Goal: Transaction & Acquisition: Purchase product/service

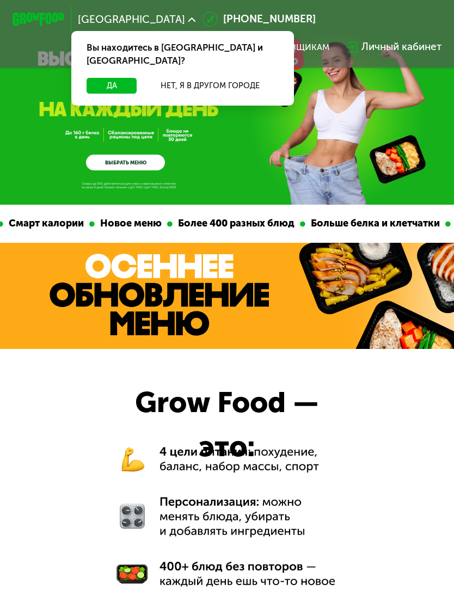
click at [114, 78] on button "Да" at bounding box center [112, 86] width 50 height 16
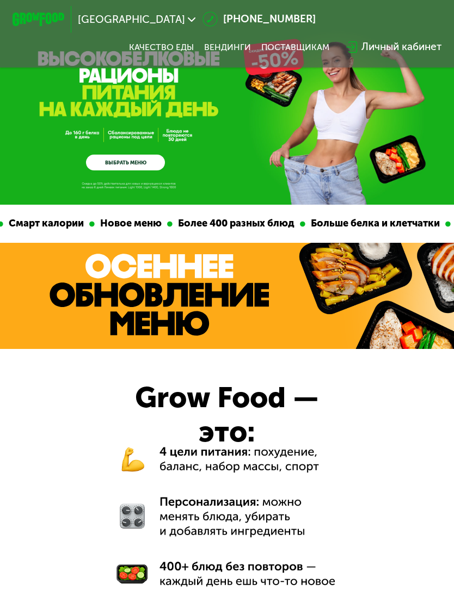
click at [125, 164] on link "ВЫБРАТЬ МЕНЮ" at bounding box center [125, 163] width 78 height 16
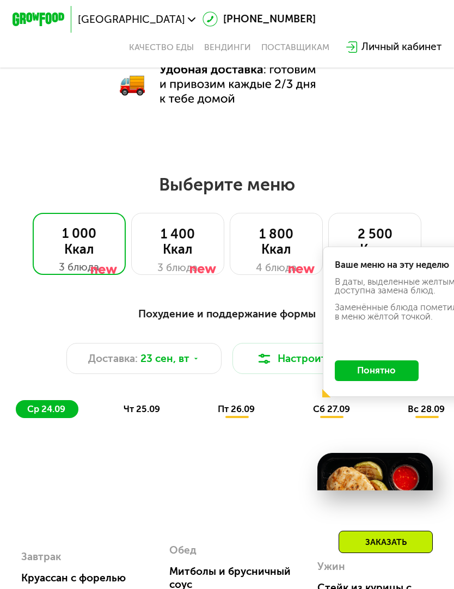
scroll to position [653, 0]
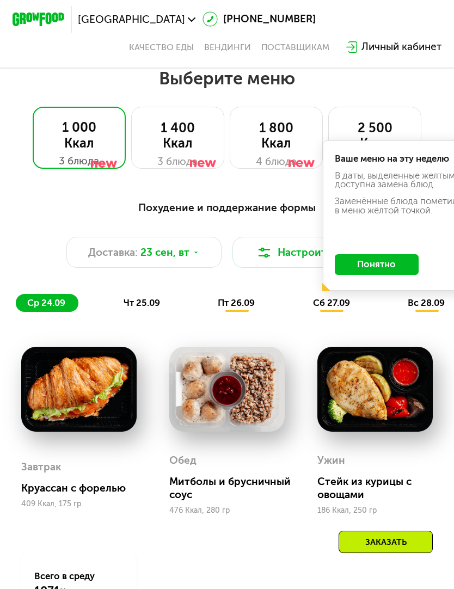
click at [400, 263] on button "Понятно" at bounding box center [377, 264] width 84 height 21
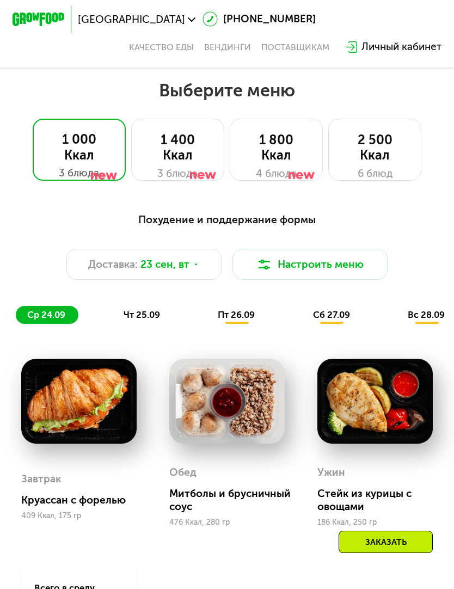
scroll to position [637, 0]
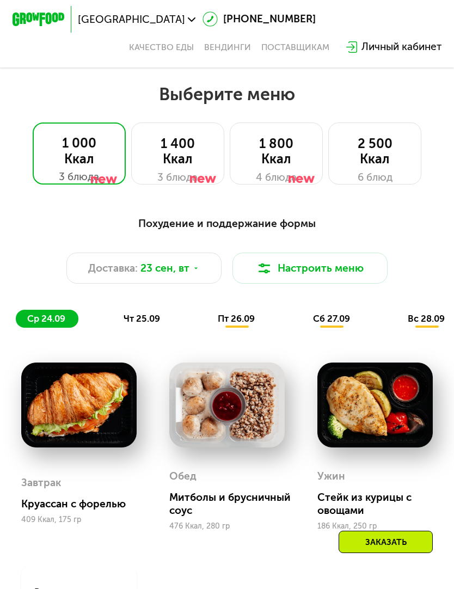
click at [347, 276] on button "Настроить меню" at bounding box center [310, 268] width 156 height 31
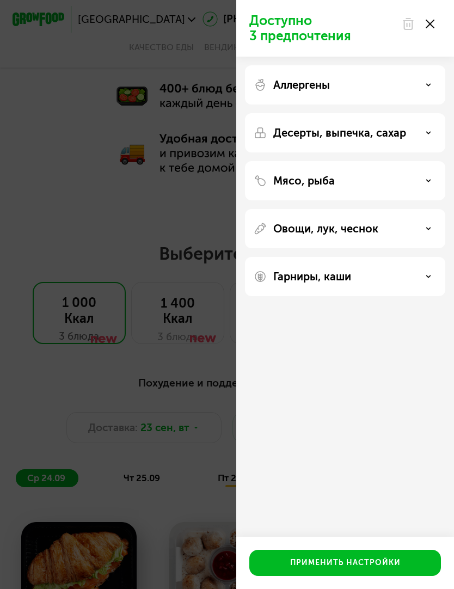
scroll to position [477, 0]
click at [434, 24] on icon at bounding box center [430, 24] width 9 height 9
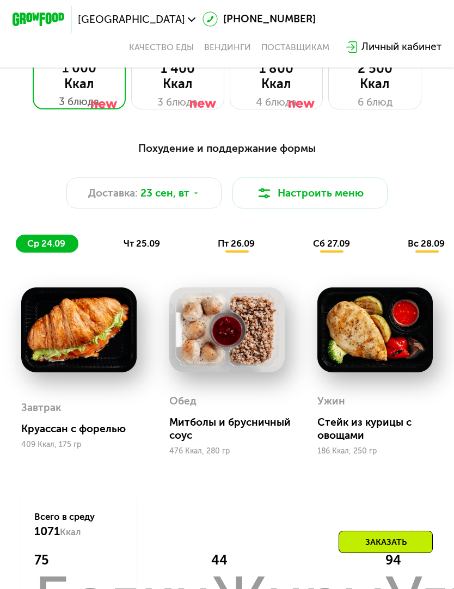
scroll to position [711, 0]
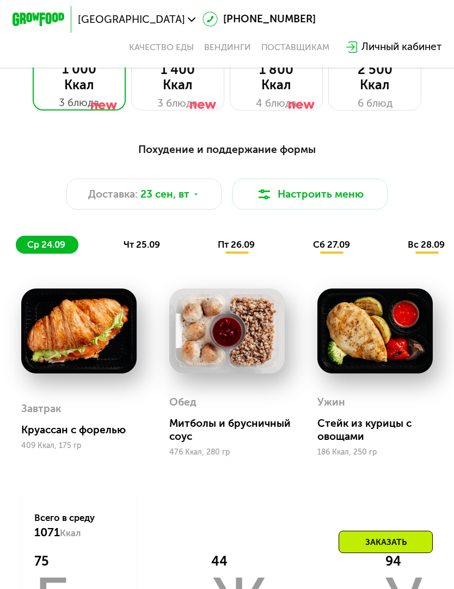
click at [306, 95] on div at bounding box center [301, 88] width 26 height 63
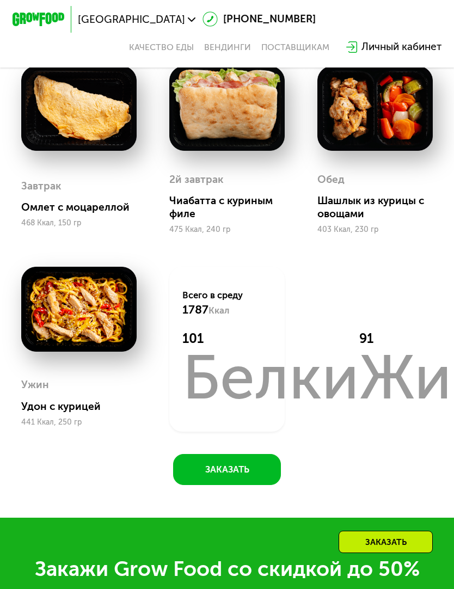
scroll to position [956, 0]
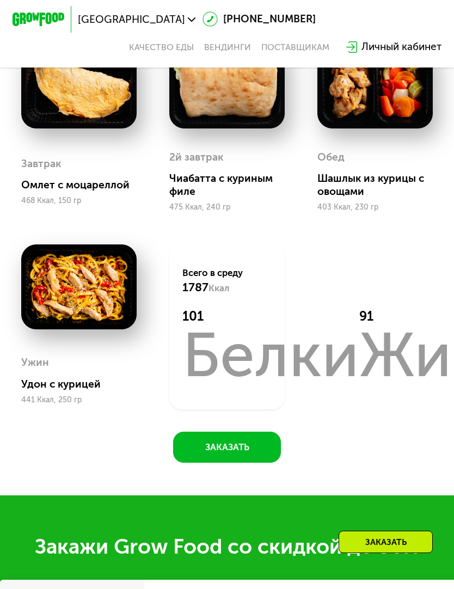
click at [250, 451] on button "Заказать" at bounding box center [226, 447] width 107 height 31
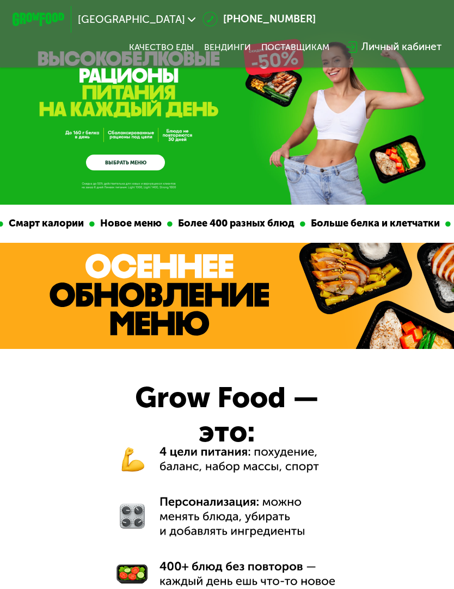
click at [132, 164] on link "ВЫБРАТЬ МЕНЮ" at bounding box center [125, 163] width 78 height 16
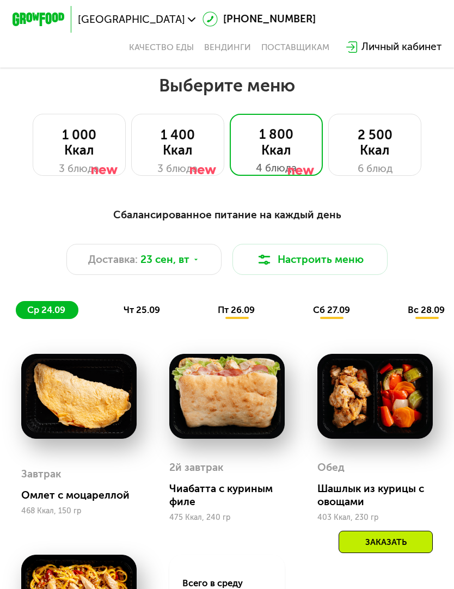
scroll to position [653, 0]
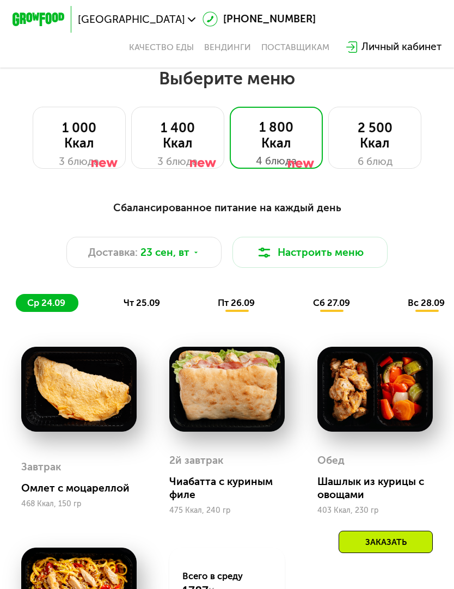
click at [326, 255] on button "Настроить меню" at bounding box center [310, 252] width 156 height 31
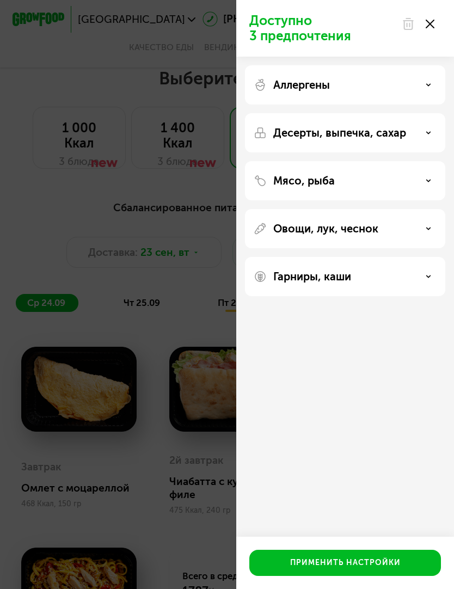
click at [183, 261] on div "Доступно 3 предпочтения Аллергены Десерты, выпечка, сахар Мясо, рыба Овощи, лук…" at bounding box center [227, 294] width 454 height 589
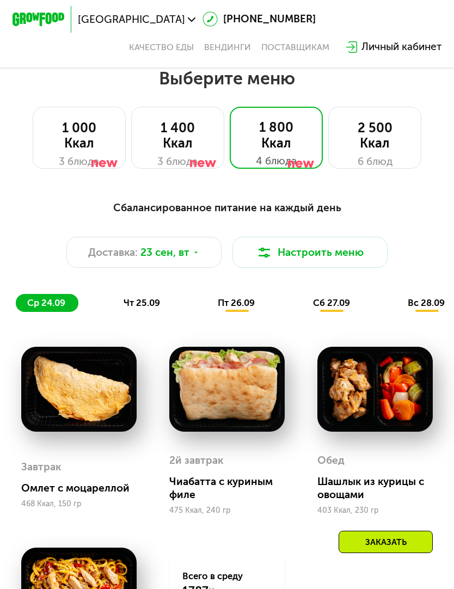
click at [195, 250] on icon at bounding box center [196, 253] width 8 height 8
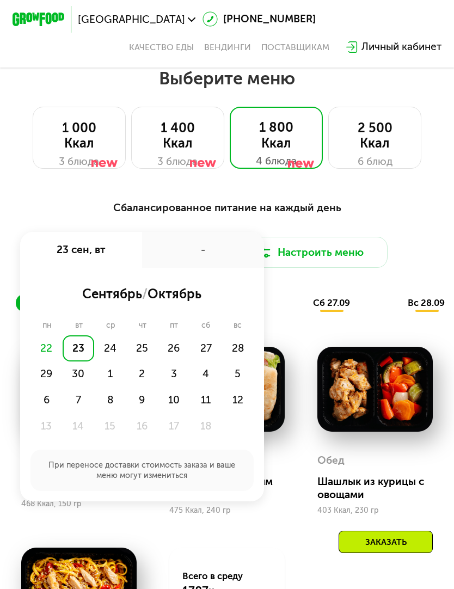
click at [40, 373] on div "29" at bounding box center [46, 374] width 32 height 26
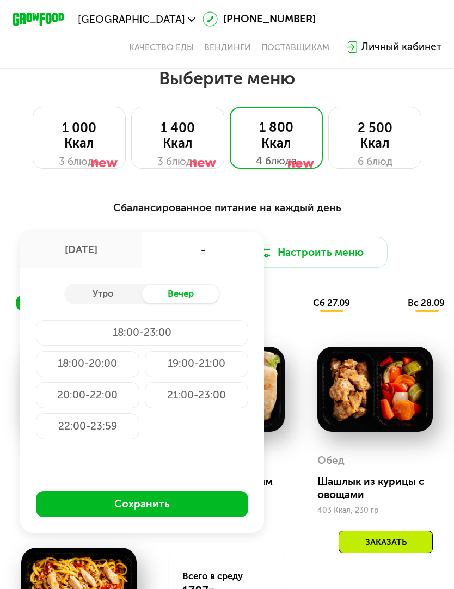
click at [175, 499] on button "Сохранить" at bounding box center [142, 504] width 213 height 26
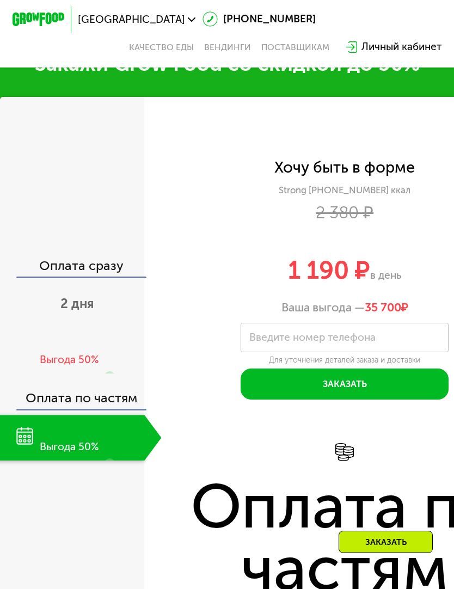
scroll to position [1613, 0]
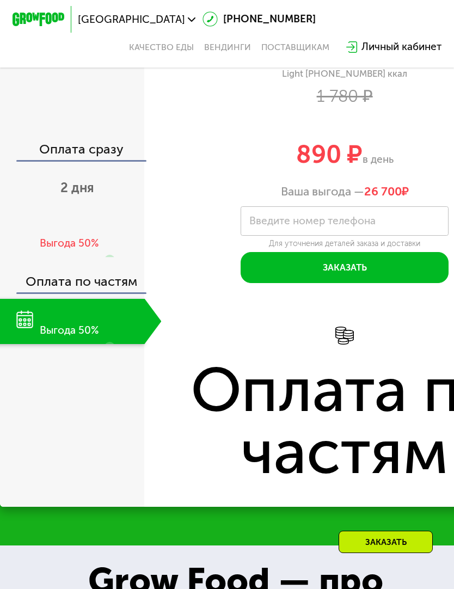
scroll to position [1520, 0]
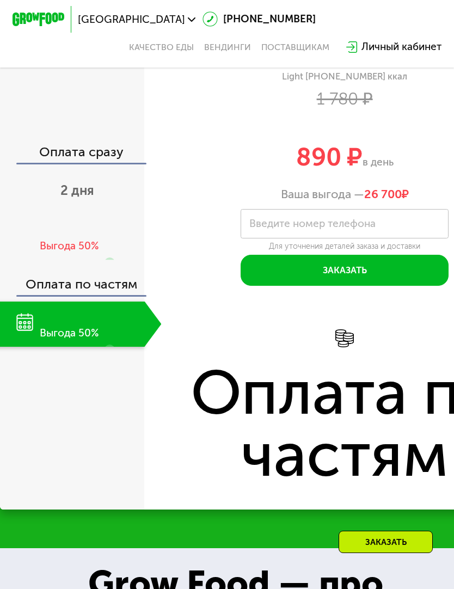
click at [70, 198] on span "2 дня" at bounding box center [77, 190] width 34 height 15
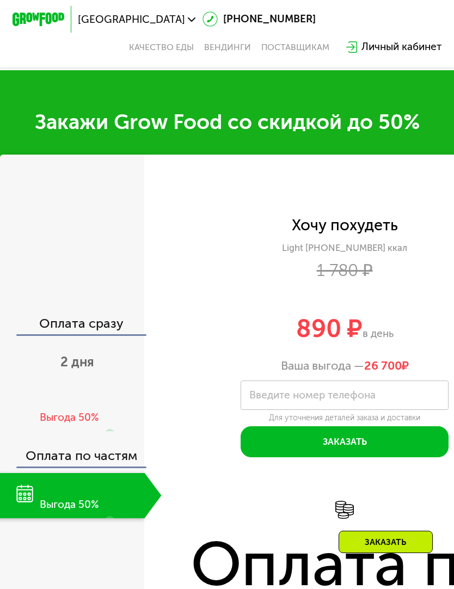
scroll to position [1758, 0]
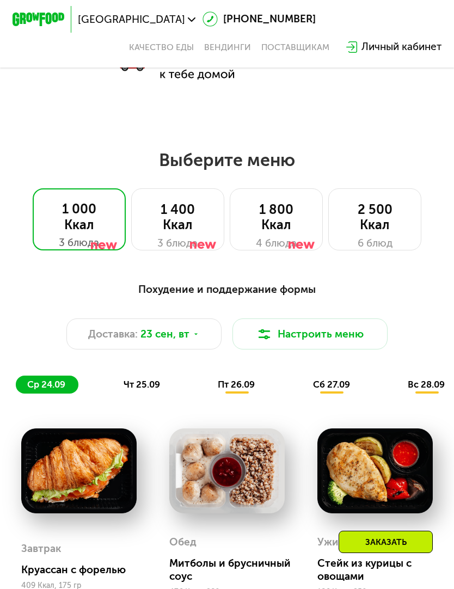
scroll to position [573, 0]
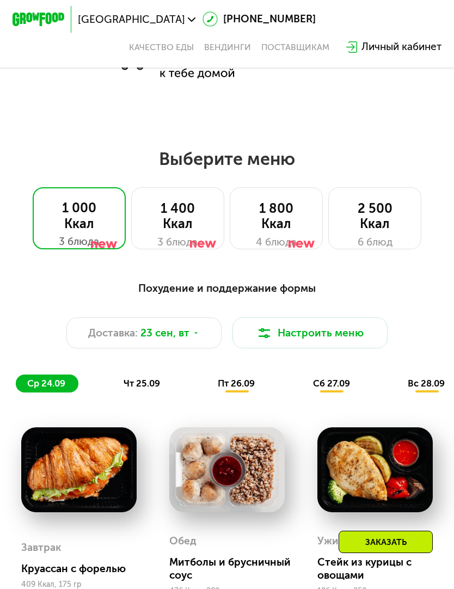
click at [283, 229] on div "1 800 Ккал" at bounding box center [276, 216] width 66 height 31
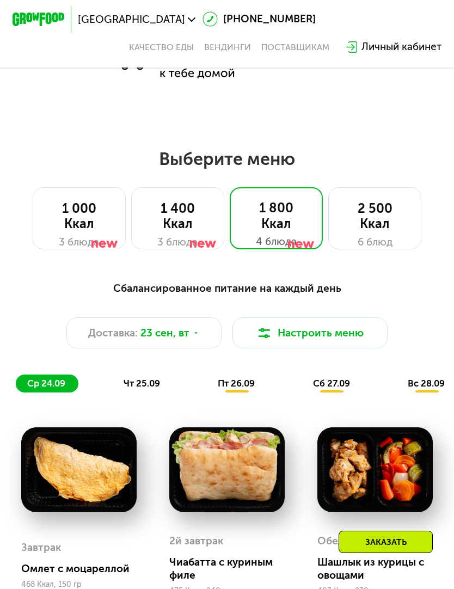
click at [326, 332] on button "Настроить меню" at bounding box center [310, 332] width 156 height 31
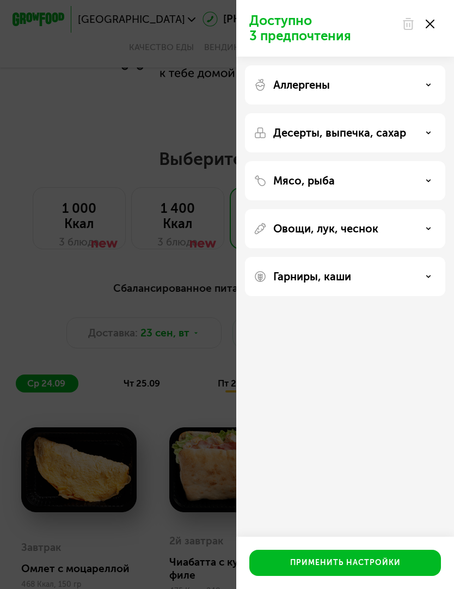
click at [413, 90] on div "Аллергены" at bounding box center [345, 84] width 183 height 13
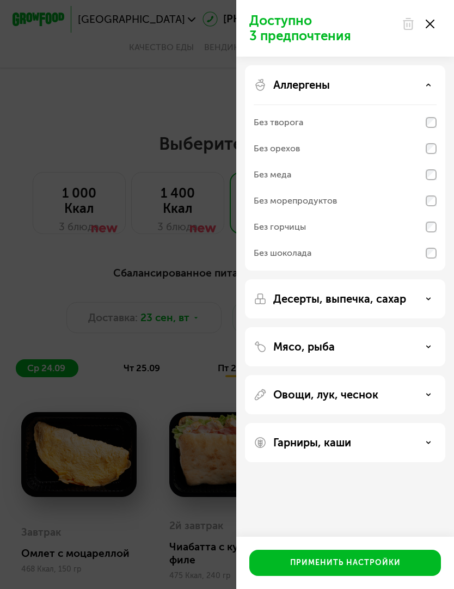
scroll to position [585, 0]
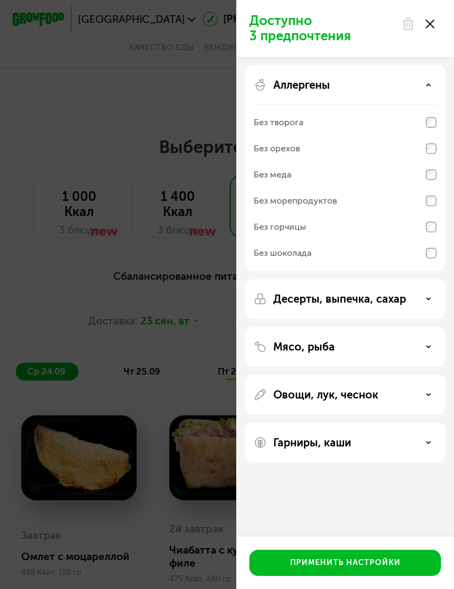
click at [421, 84] on div "Аллергены" at bounding box center [345, 84] width 183 height 13
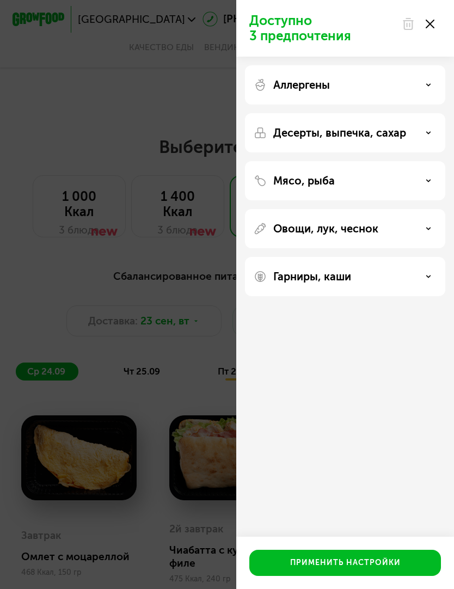
click at [427, 136] on div "Десерты, выпечка, сахар" at bounding box center [345, 132] width 183 height 13
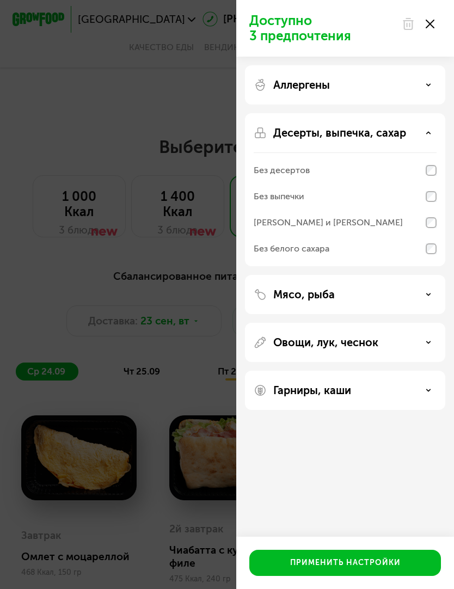
click at [425, 133] on div "Десерты, выпечка, сахар" at bounding box center [345, 132] width 183 height 13
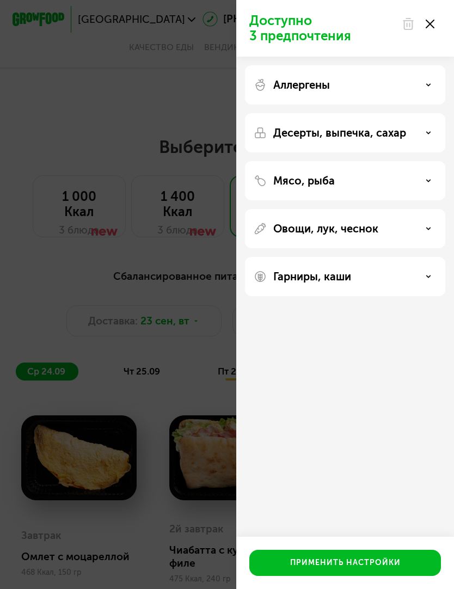
click at [429, 225] on div "Овощи, лук, чеснок" at bounding box center [345, 228] width 183 height 13
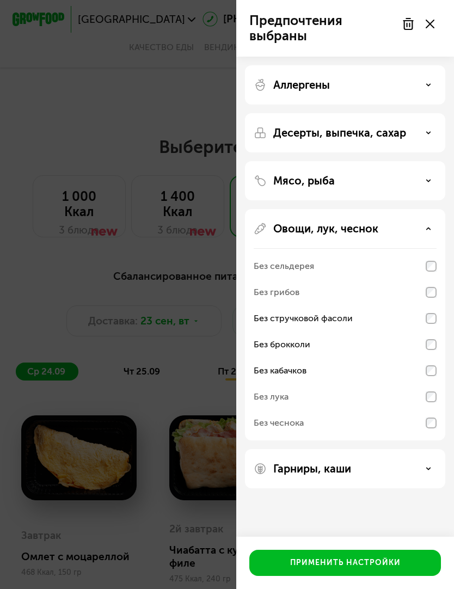
click at [429, 260] on div "Без сельдерея" at bounding box center [345, 266] width 183 height 26
click at [431, 259] on div "Без сельдерея" at bounding box center [345, 266] width 183 height 26
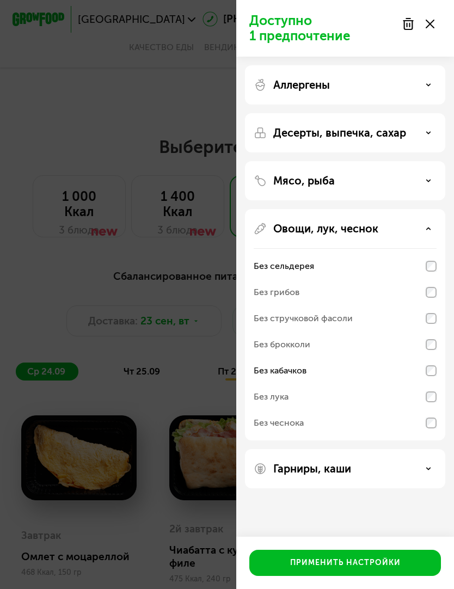
click at [433, 310] on div "Без стручковой фасоли" at bounding box center [345, 318] width 183 height 26
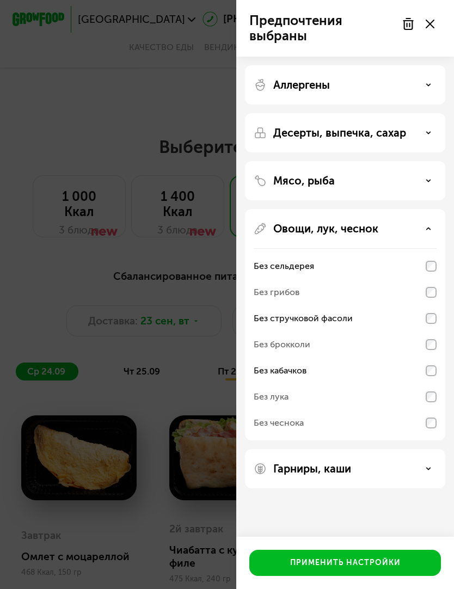
click at [430, 229] on icon at bounding box center [428, 228] width 5 height 5
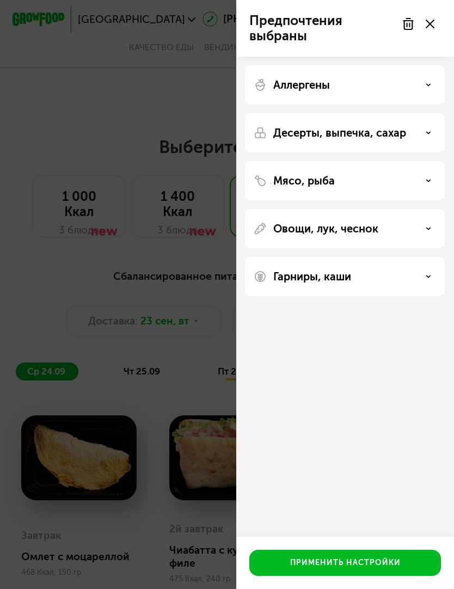
click at [427, 276] on use at bounding box center [429, 276] width 4 height 2
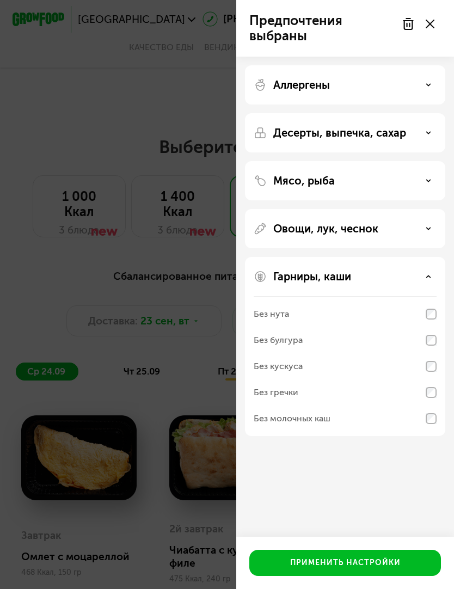
click at [428, 231] on div "Овощи, лук, чеснок" at bounding box center [345, 228] width 183 height 13
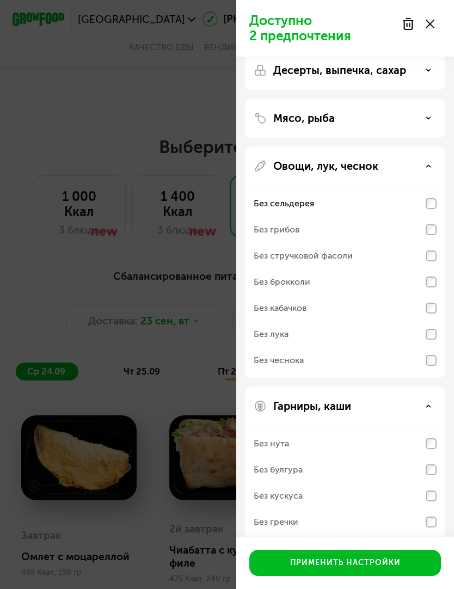
scroll to position [62, 0]
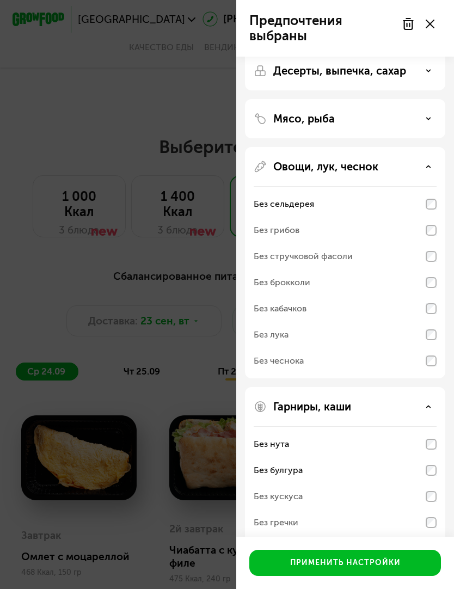
click at [436, 504] on div "Без кускуса" at bounding box center [345, 496] width 183 height 26
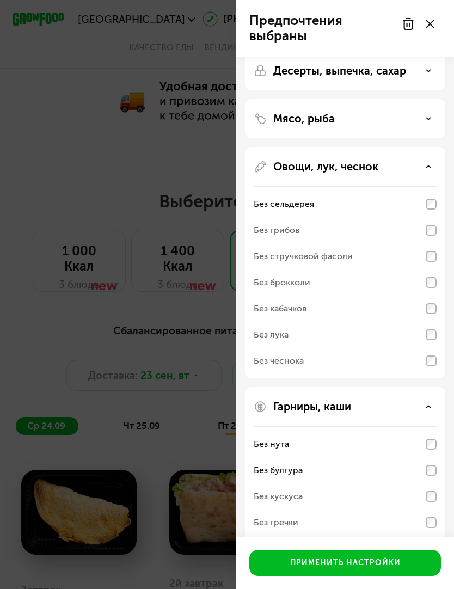
scroll to position [529, 0]
click at [391, 568] on div "Применить настройки" at bounding box center [345, 562] width 110 height 11
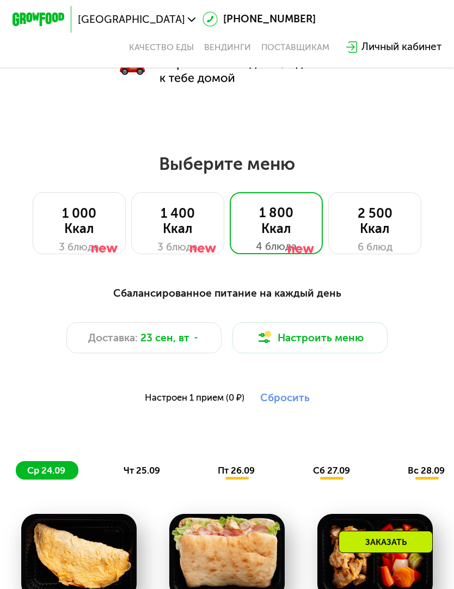
scroll to position [569, 0]
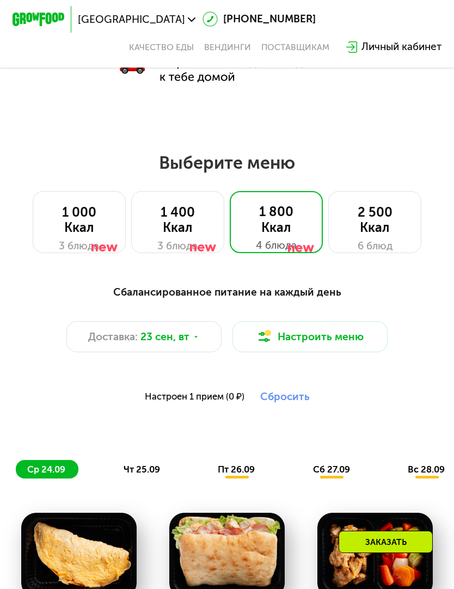
click at [403, 237] on div "2 500 Ккал 6 блюд" at bounding box center [375, 222] width 94 height 62
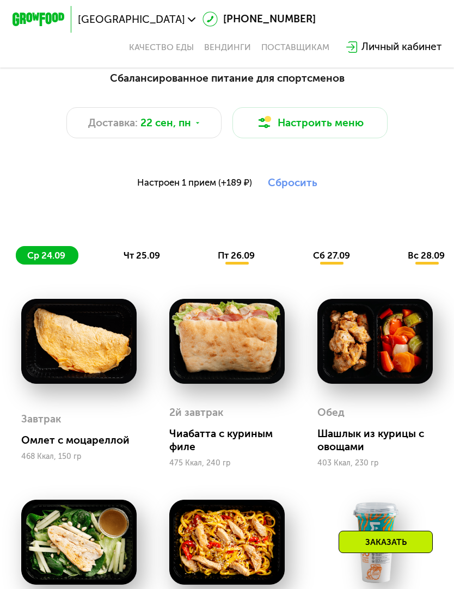
scroll to position [776, 0]
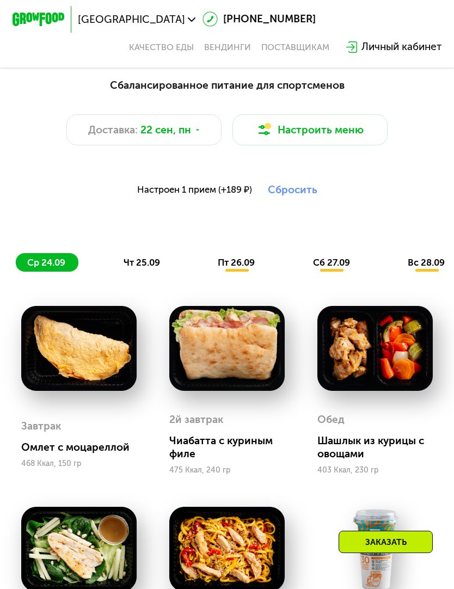
click at [242, 266] on span "пт 26.09" at bounding box center [236, 262] width 37 height 11
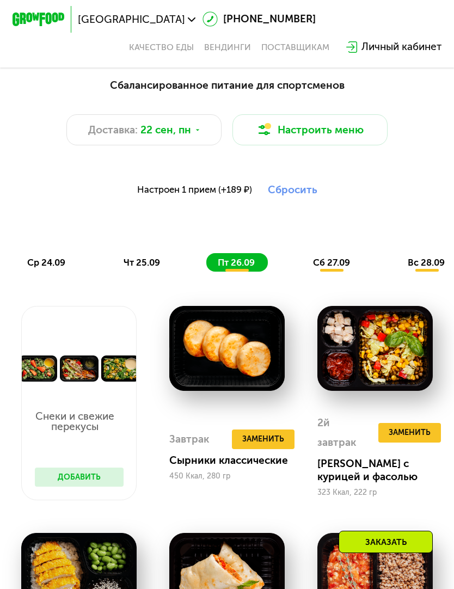
click at [338, 278] on div "Сбалансированное питание для спортсменов Доставка: 22 сен, пн Настроить меню На…" at bounding box center [227, 175] width 438 height 210
click at [332, 266] on span "сб 27.09" at bounding box center [331, 262] width 37 height 11
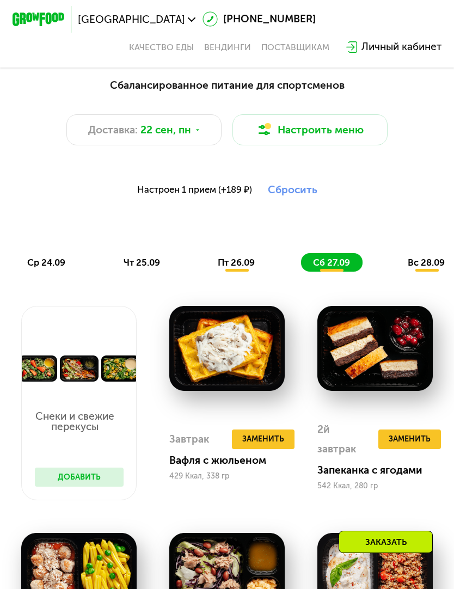
scroll to position [772, 0]
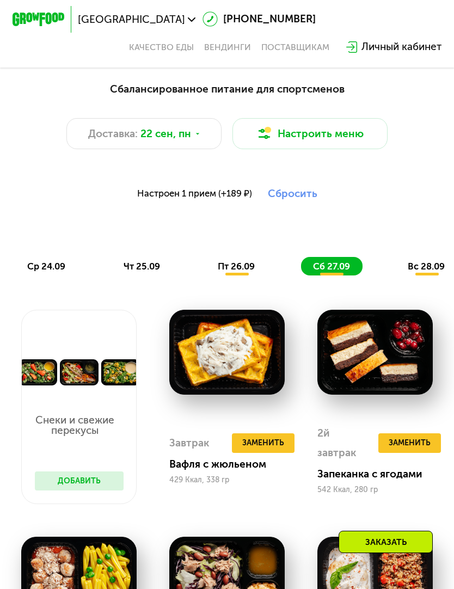
click at [429, 261] on span "вс 28.09" at bounding box center [426, 266] width 37 height 11
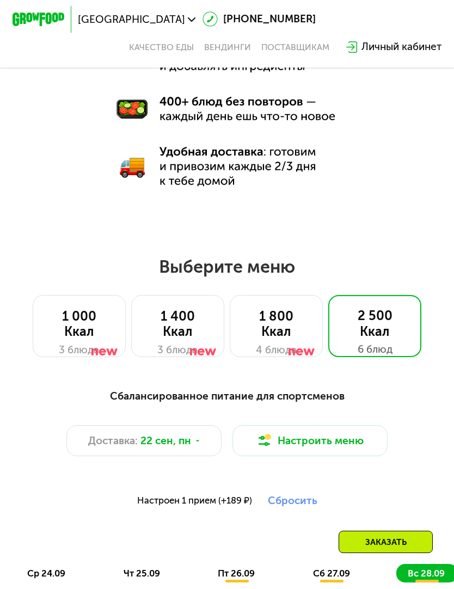
scroll to position [463, 0]
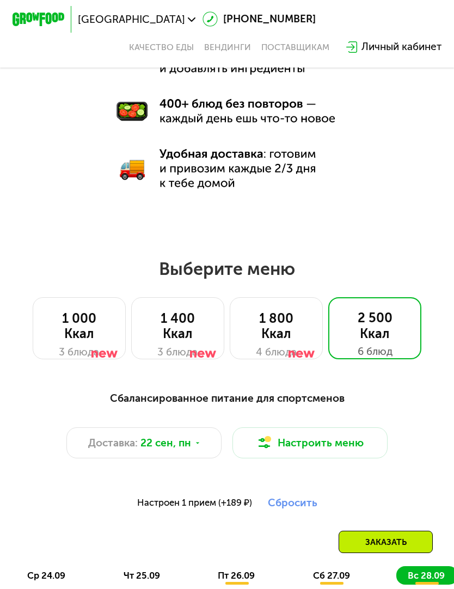
click at [294, 332] on div at bounding box center [301, 336] width 26 height 63
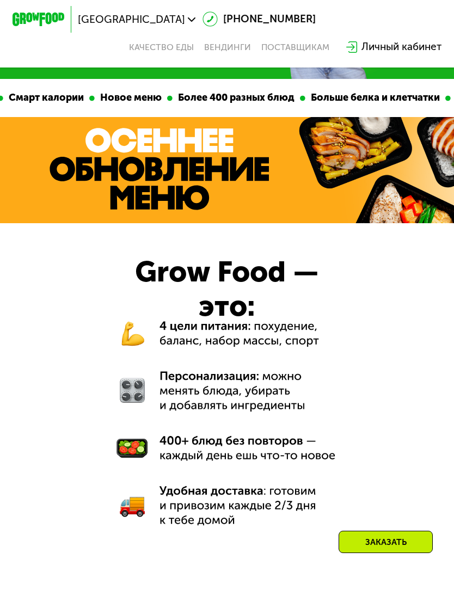
scroll to position [0, 0]
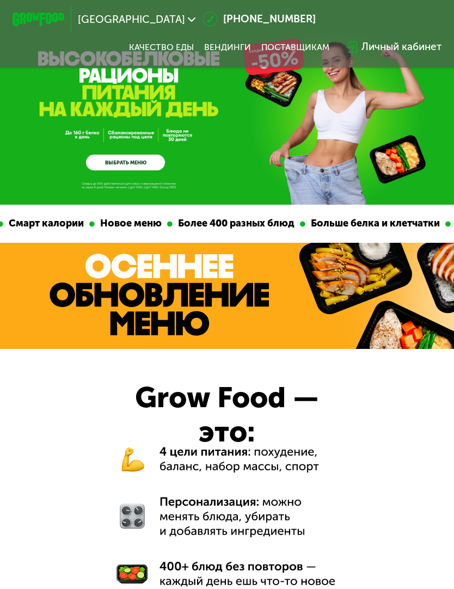
click at [156, 50] on link "Качество еды" at bounding box center [161, 47] width 65 height 10
click at [101, 169] on link "ВЫБРАТЬ МЕНЮ" at bounding box center [125, 163] width 78 height 16
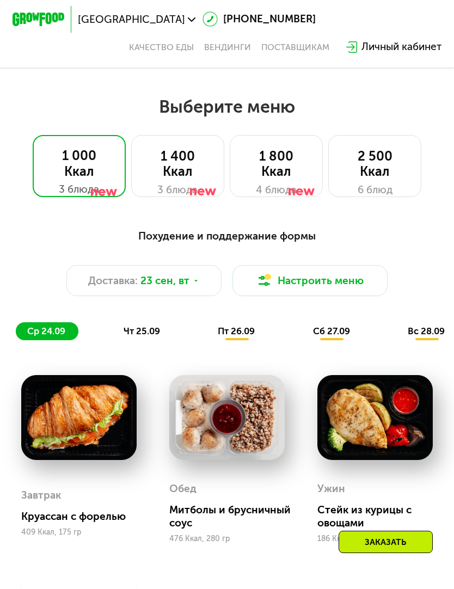
scroll to position [653, 0]
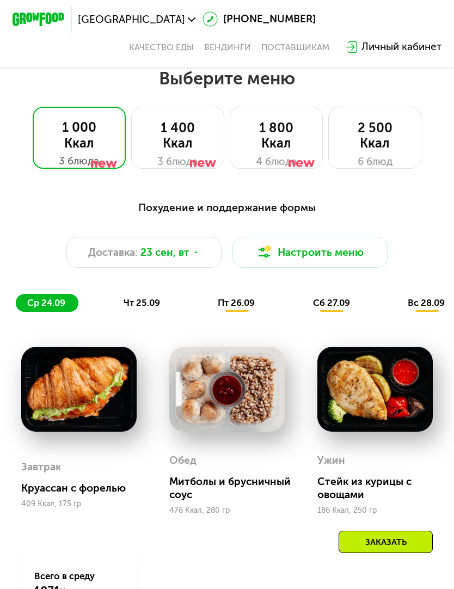
click at [261, 248] on img at bounding box center [264, 253] width 16 height 16
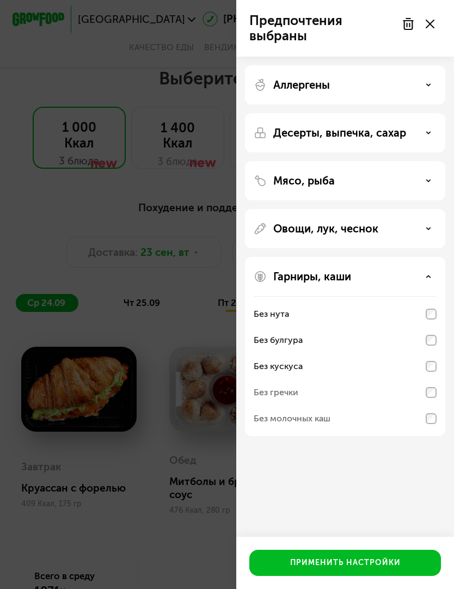
click at [289, 568] on button "Применить настройки" at bounding box center [345, 563] width 192 height 26
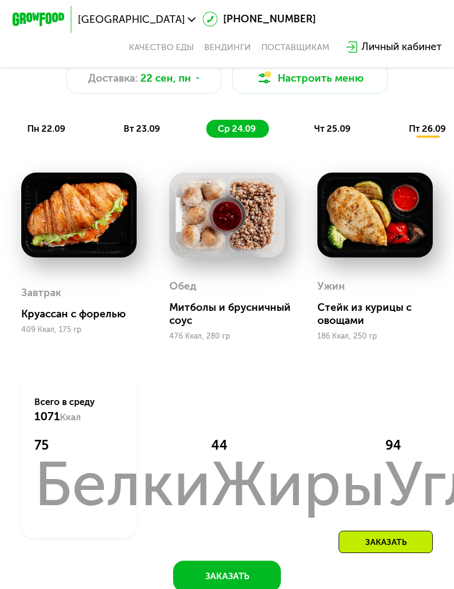
scroll to position [813, 0]
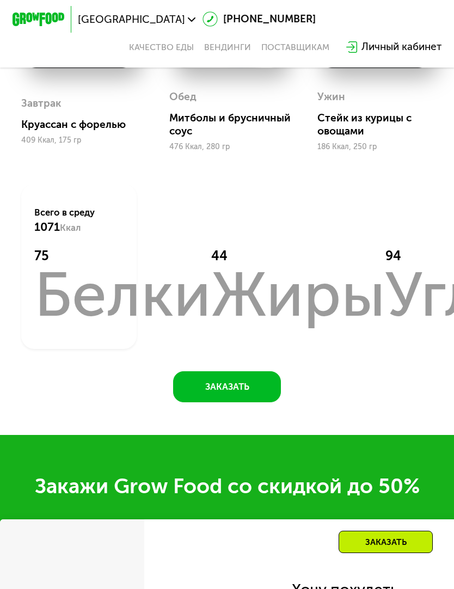
click at [208, 384] on button "Заказать" at bounding box center [226, 386] width 107 height 31
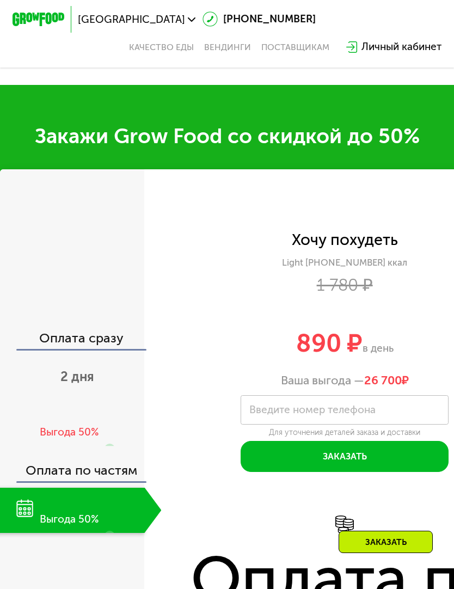
scroll to position [1448, 0]
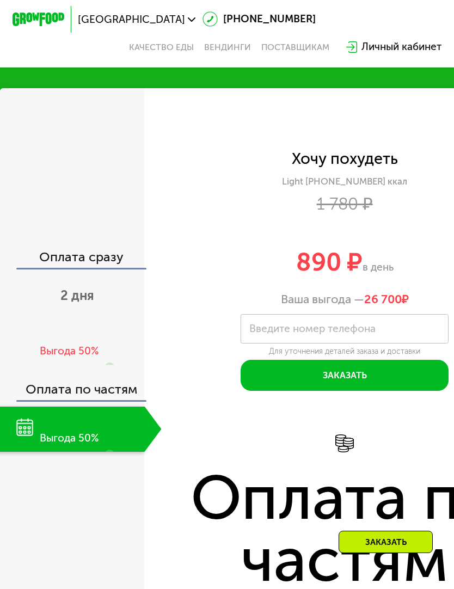
click at [66, 295] on span "2 дня" at bounding box center [77, 295] width 34 height 15
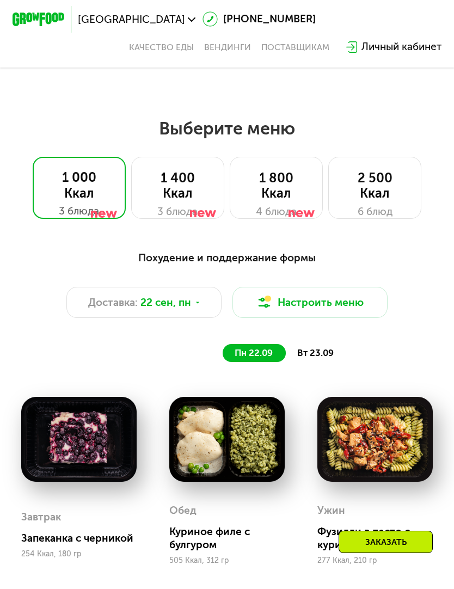
scroll to position [600, 0]
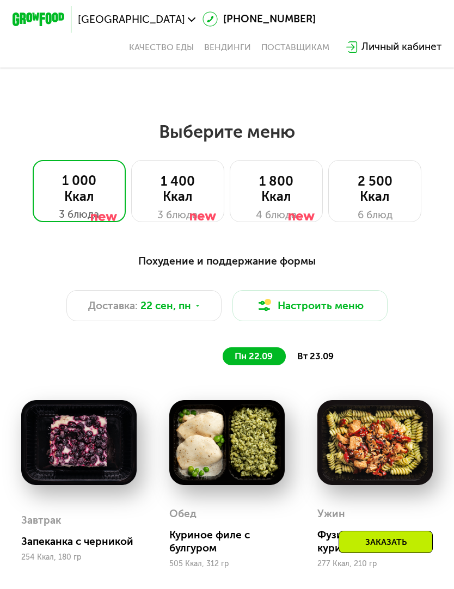
click at [257, 198] on div "1 800 Ккал" at bounding box center [276, 189] width 66 height 31
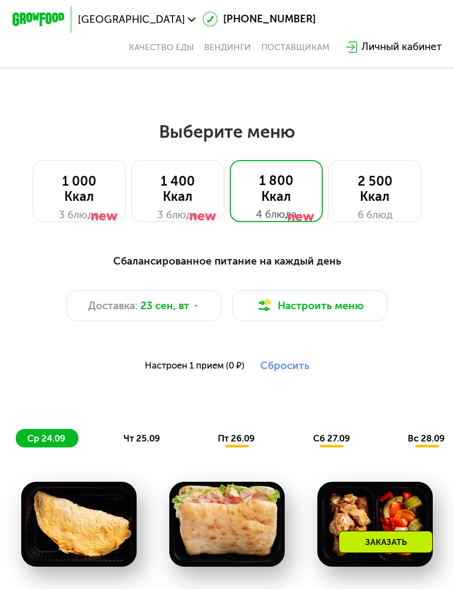
click at [29, 23] on img at bounding box center [38, 20] width 51 height 14
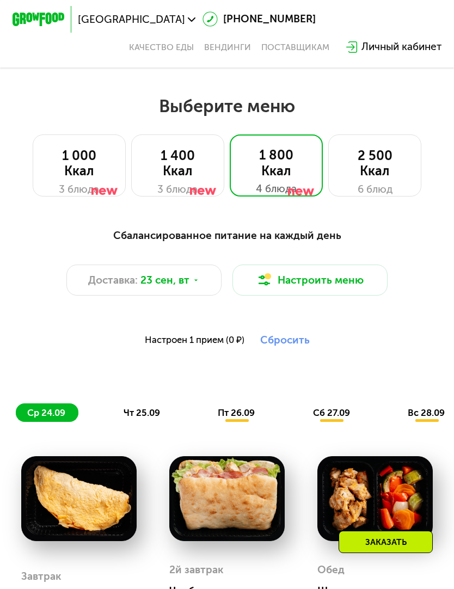
scroll to position [614, 0]
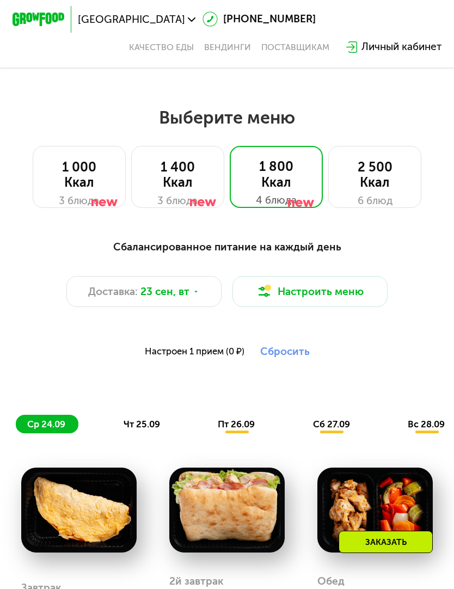
click at [195, 294] on icon at bounding box center [196, 292] width 8 height 8
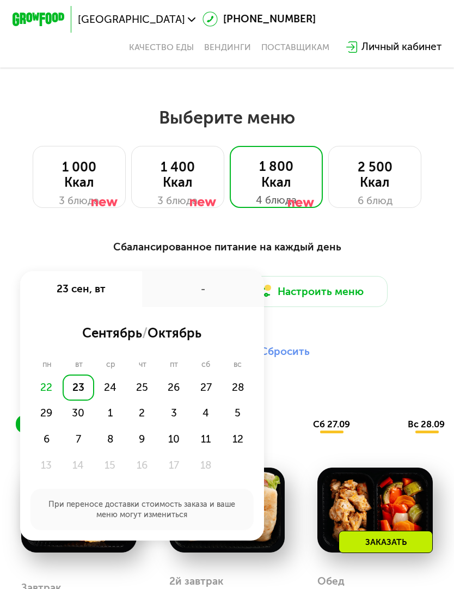
click at [106, 396] on div "24" at bounding box center [110, 387] width 32 height 26
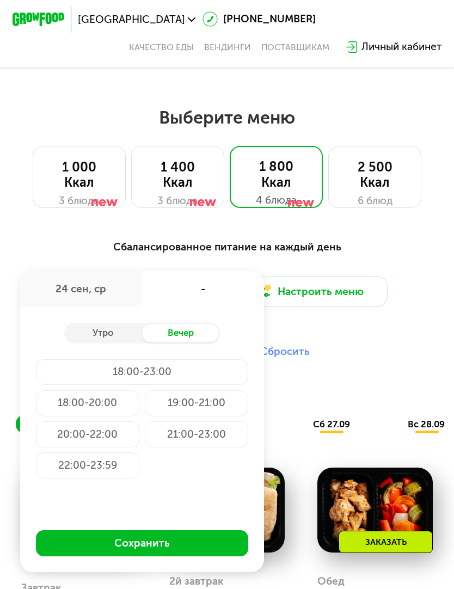
click at [116, 340] on div "Утро" at bounding box center [103, 333] width 78 height 18
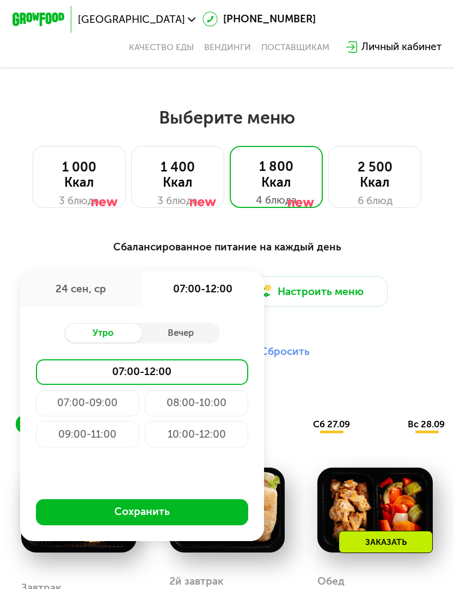
click at [116, 435] on div "09:00-11:00" at bounding box center [88, 434] width 104 height 26
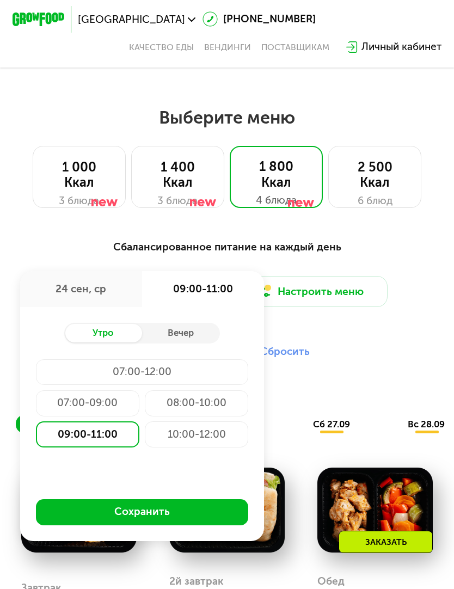
click at [193, 512] on button "Сохранить" at bounding box center [142, 512] width 213 height 26
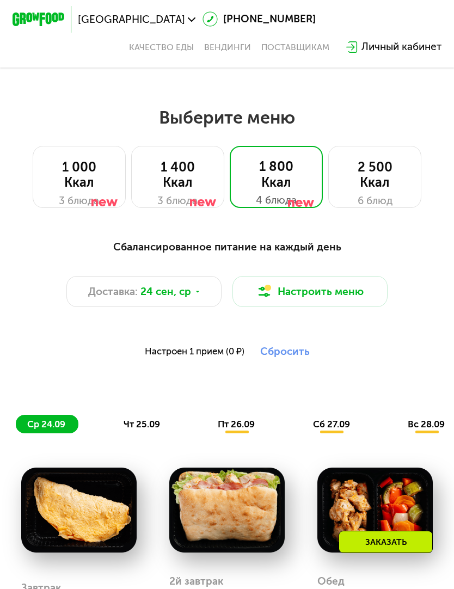
click at [194, 298] on div "Доставка: 24 сен, ср" at bounding box center [144, 291] width 156 height 31
click at [313, 365] on div "Настроен 1 прием (0 ₽) Сбросить" at bounding box center [227, 351] width 423 height 63
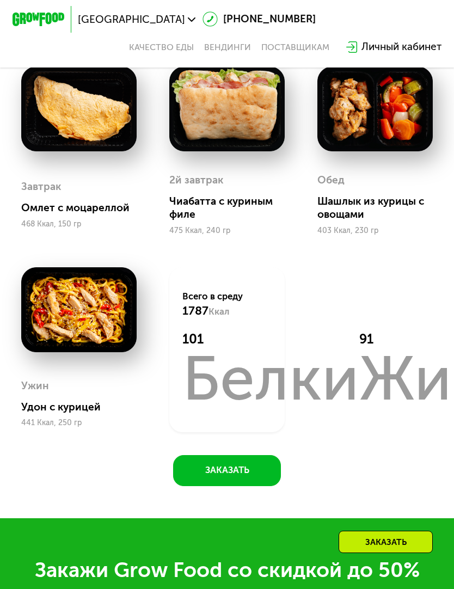
scroll to position [1016, 0]
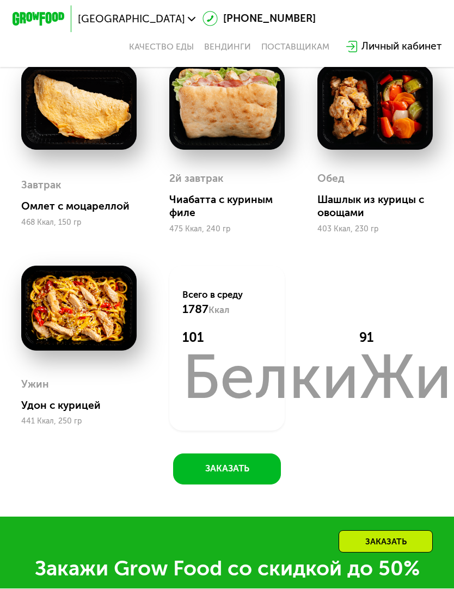
click at [357, 554] on div "Заказать" at bounding box center [386, 552] width 114 height 42
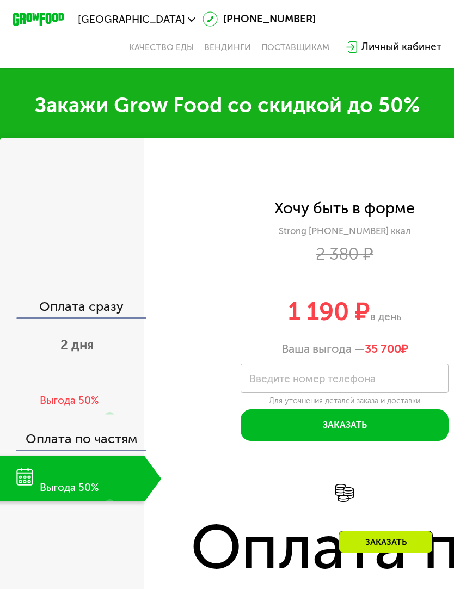
scroll to position [1529, 0]
